Goal: Task Accomplishment & Management: Use online tool/utility

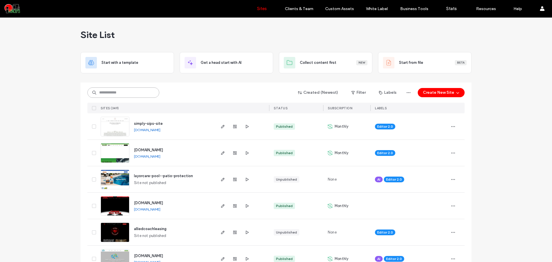
click at [126, 96] on input at bounding box center [123, 92] width 72 height 10
paste input "**********"
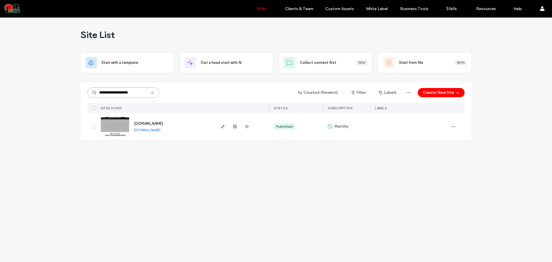
type input "**********"
click at [124, 125] on img at bounding box center [115, 136] width 28 height 39
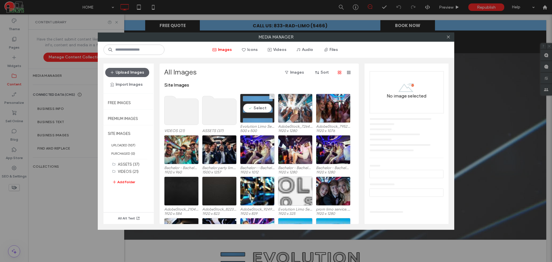
click at [258, 109] on div "Select" at bounding box center [257, 108] width 34 height 29
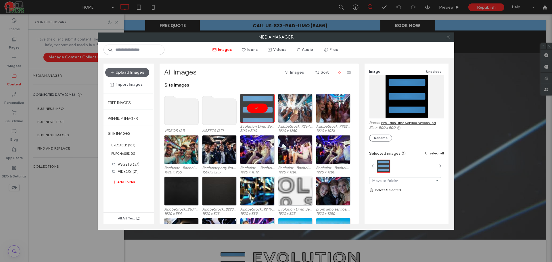
click at [405, 124] on link "Evolution Limo Service Favicon.jpg" at bounding box center [408, 122] width 55 height 4
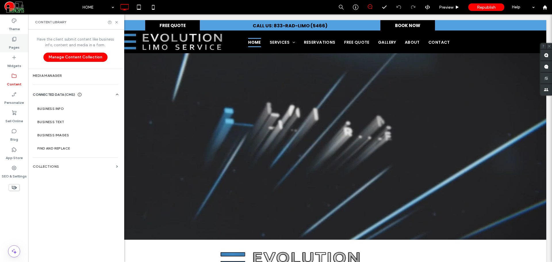
click at [17, 43] on label "Pages" at bounding box center [14, 46] width 11 height 8
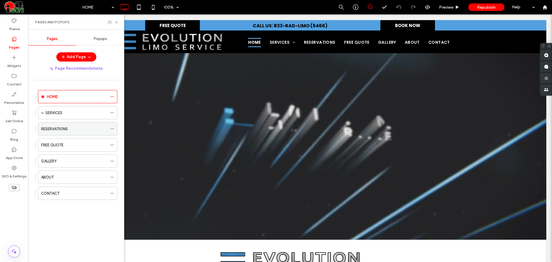
click at [79, 133] on div "RESERVATIONS" at bounding box center [74, 128] width 66 height 13
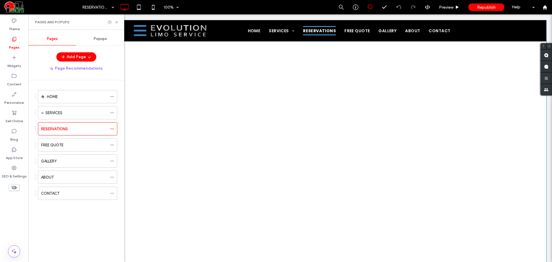
scroll to position [186, 0]
click at [78, 142] on div "FREE QUOTE" at bounding box center [74, 145] width 66 height 6
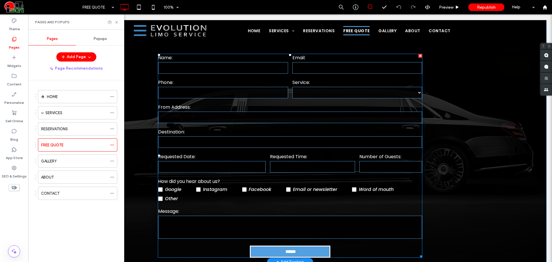
scroll to position [48, 0]
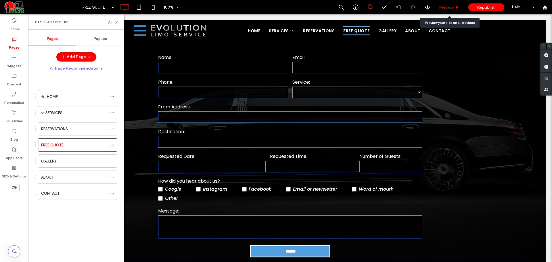
click at [438, 6] on div "Preview" at bounding box center [449, 7] width 29 height 5
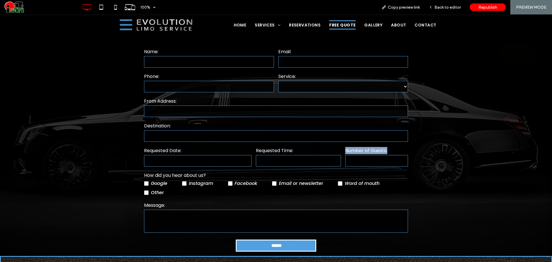
drag, startPoint x: 391, startPoint y: 150, endPoint x: 344, endPoint y: 149, distance: 46.6
click at [345, 149] on label "Number of Guests:" at bounding box center [376, 150] width 63 height 7
copy label "Number of Guests:"
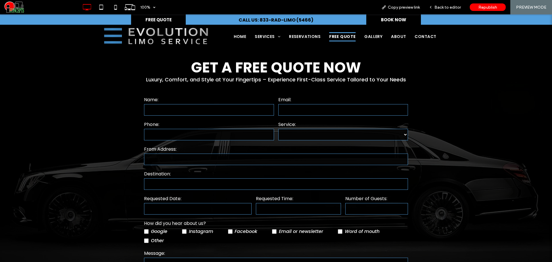
click at [89, 116] on div "**********" at bounding box center [276, 175] width 552 height 256
click at [432, 6] on icon at bounding box center [431, 7] width 4 height 4
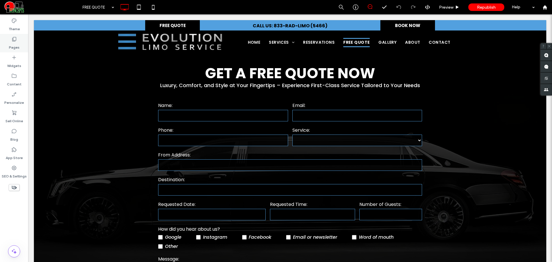
click at [20, 44] on div "Pages" at bounding box center [14, 43] width 28 height 18
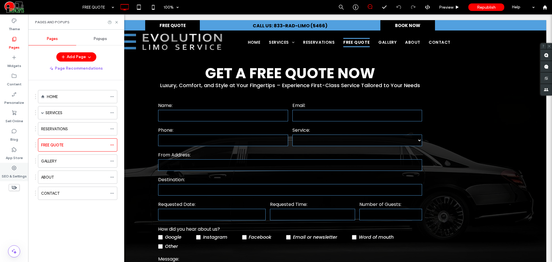
click at [6, 170] on div "SEO & Settings" at bounding box center [14, 172] width 28 height 18
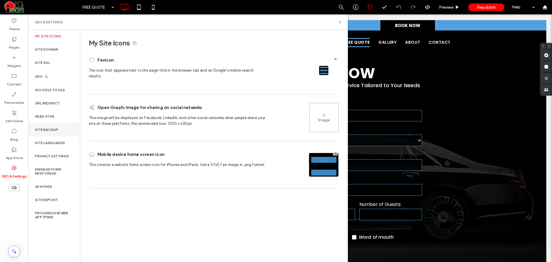
click at [56, 128] on label "Site Backup" at bounding box center [46, 130] width 23 height 4
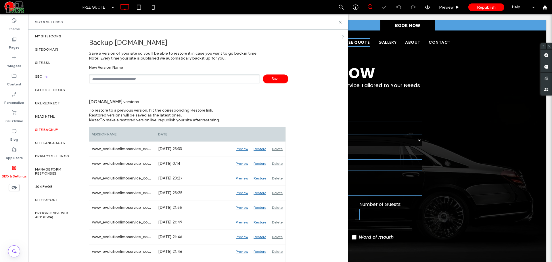
click at [140, 79] on input "text" at bounding box center [174, 78] width 171 height 9
type input "**********"
click at [15, 41] on use at bounding box center [14, 39] width 4 height 4
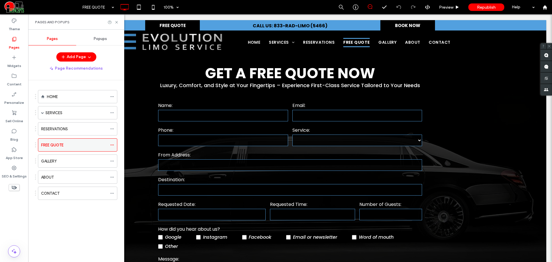
click at [112, 144] on icon at bounding box center [112, 145] width 4 height 4
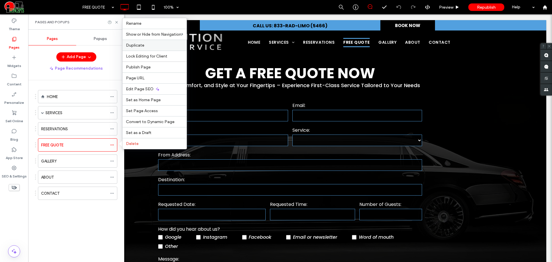
click at [142, 43] on span "Duplicate" at bounding box center [135, 45] width 18 height 5
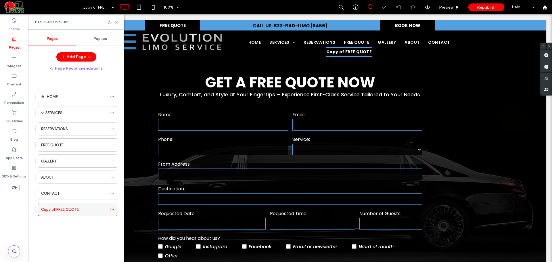
click at [113, 207] on span at bounding box center [112, 209] width 4 height 9
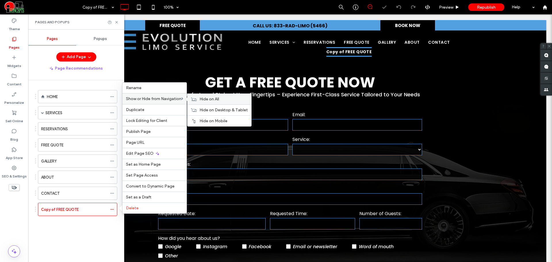
click at [200, 100] on div "Hide on All" at bounding box center [219, 99] width 64 height 11
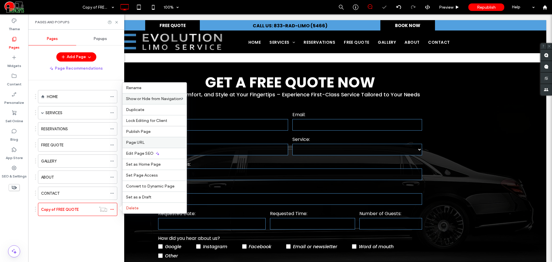
click at [155, 141] on label "Page URL" at bounding box center [154, 142] width 57 height 5
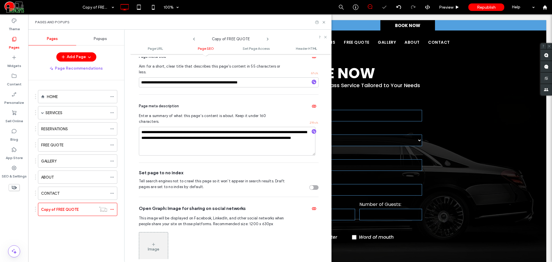
scroll to position [147, 0]
click at [310, 185] on div "toggle" at bounding box center [312, 187] width 4 height 4
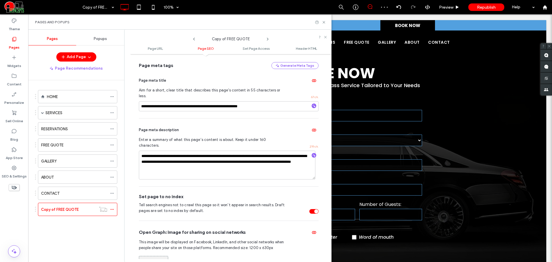
scroll to position [99, 0]
